Goal: Book appointment/travel/reservation

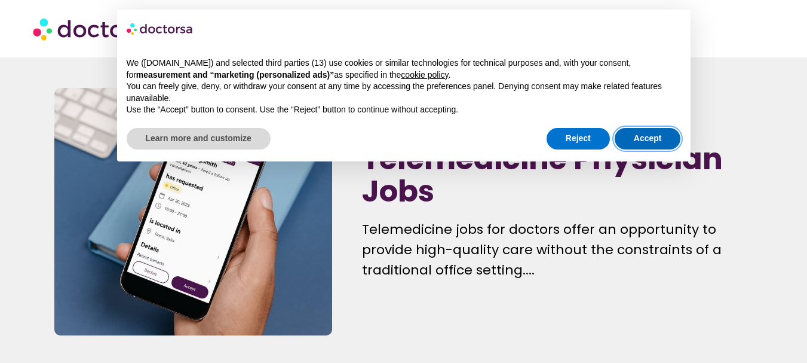
click at [635, 128] on button "Accept" at bounding box center [648, 139] width 66 height 22
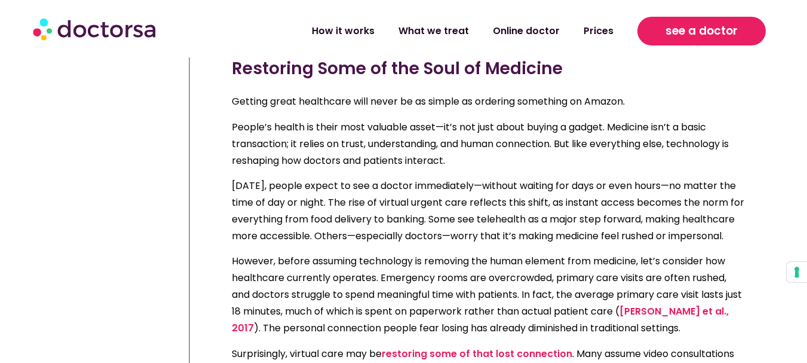
scroll to position [634, 0]
click at [725, 25] on span "see a doctor" at bounding box center [702, 31] width 72 height 19
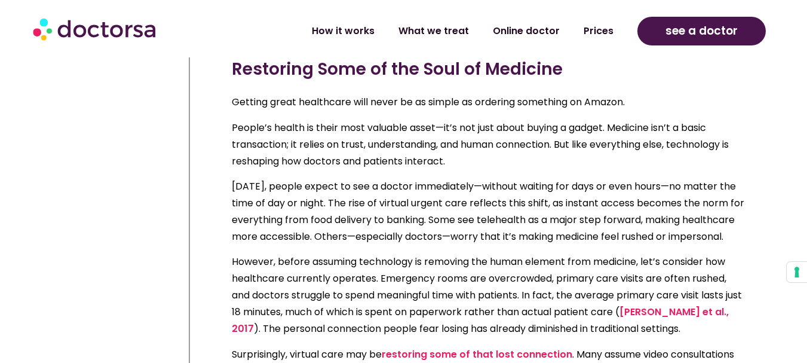
scroll to position [634, 0]
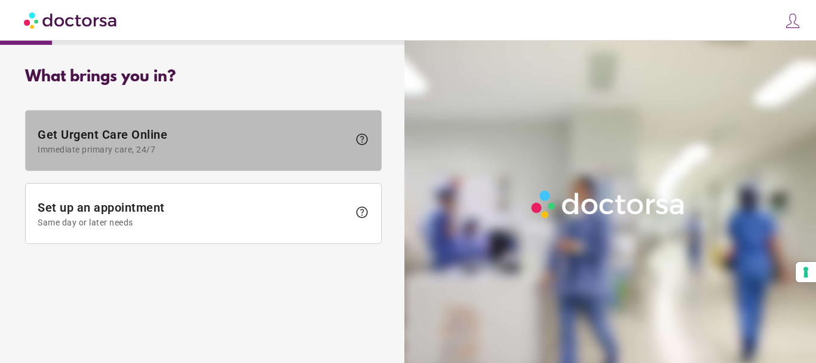
click at [265, 142] on span "Get Urgent Care Online Immediate primary care, 24/7" at bounding box center [193, 140] width 311 height 27
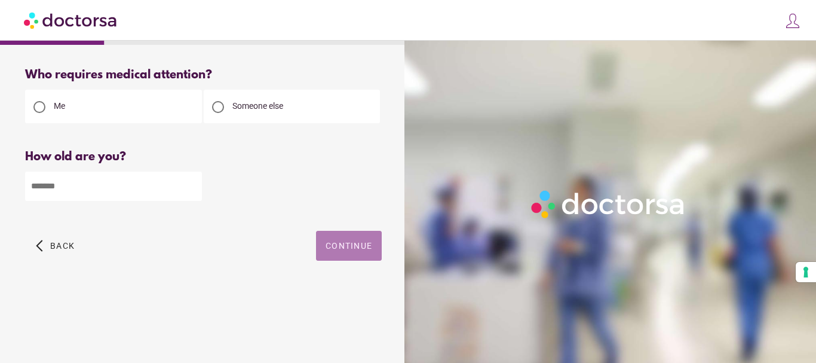
click at [357, 243] on span "Continue" at bounding box center [349, 246] width 47 height 10
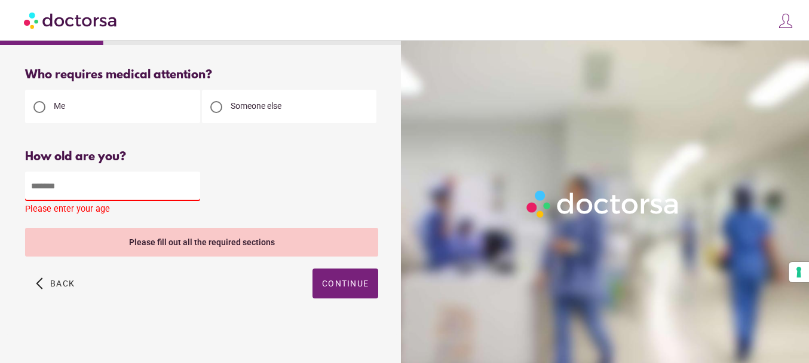
click at [111, 178] on input "number" at bounding box center [112, 186] width 175 height 29
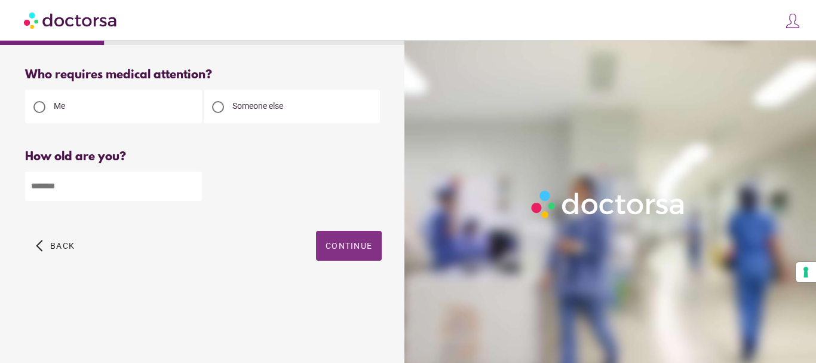
type input "**"
click at [362, 237] on span "button" at bounding box center [349, 246] width 66 height 30
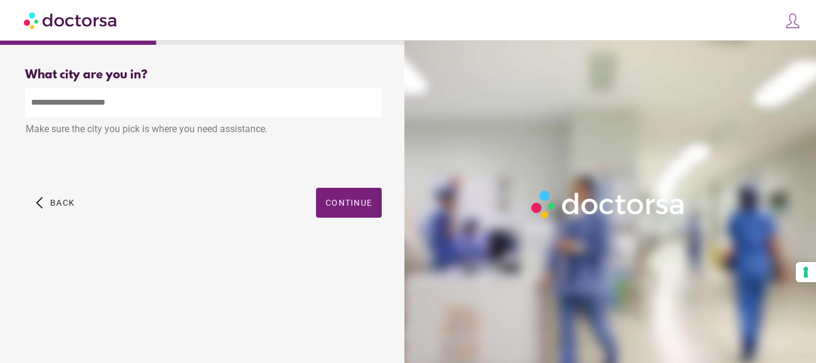
click at [269, 105] on input "text" at bounding box center [203, 102] width 357 height 29
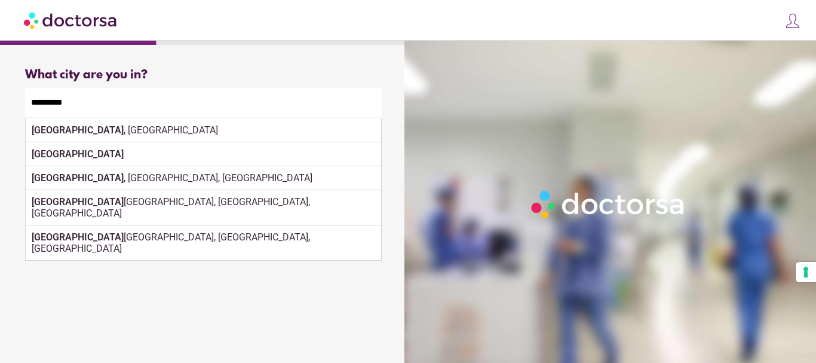
click at [361, 192] on div "Islamabad Chhilora, Uttar Pradesh, India" at bounding box center [204, 207] width 356 height 35
type input "**********"
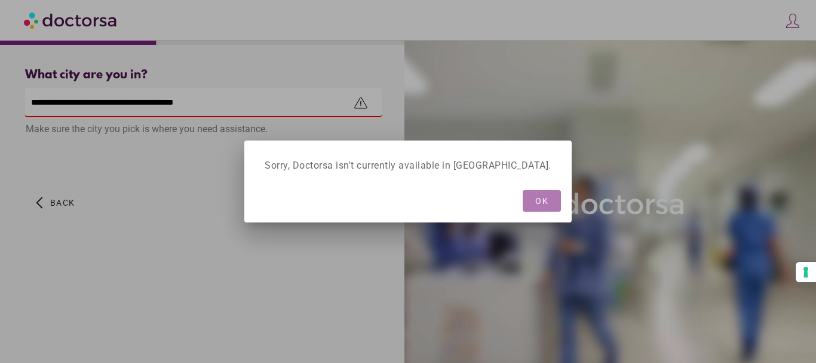
click at [536, 201] on span "OK" at bounding box center [542, 201] width 13 height 10
